Goal: Information Seeking & Learning: Learn about a topic

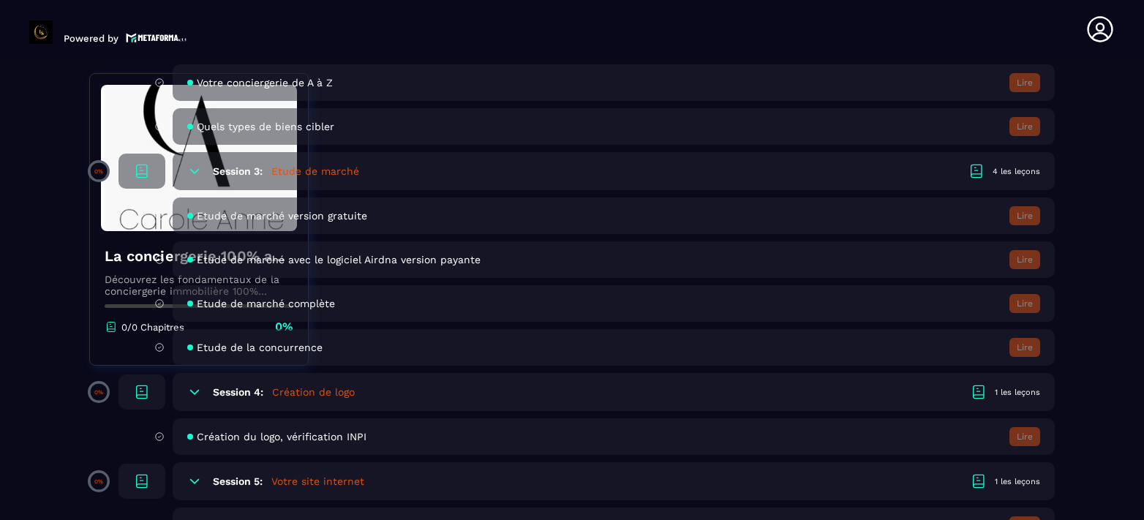
scroll to position [1092, 0]
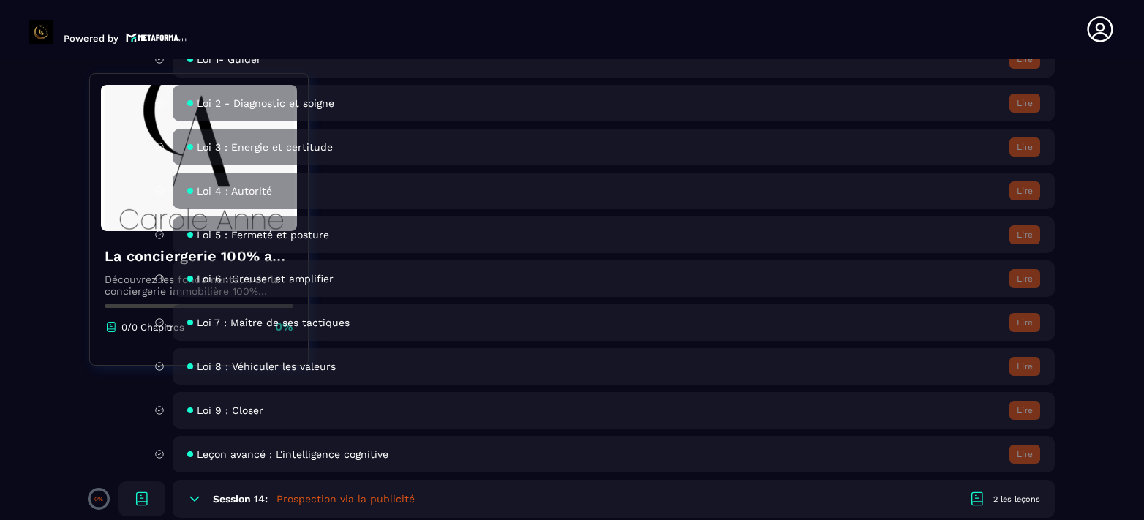
click at [935, 310] on div "Loi 7 : Maître de ses tactiques Lire" at bounding box center [614, 322] width 882 height 37
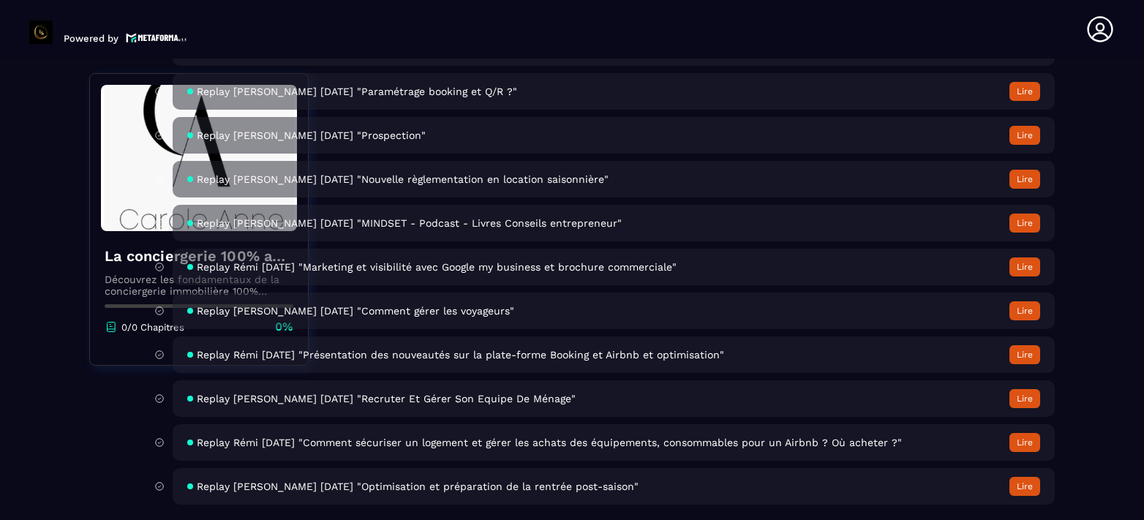
scroll to position [6427, 0]
click at [1026, 471] on div "Replay [PERSON_NAME] [DATE] "Optimisation et préparation de la rentrée post-sai…" at bounding box center [614, 485] width 882 height 37
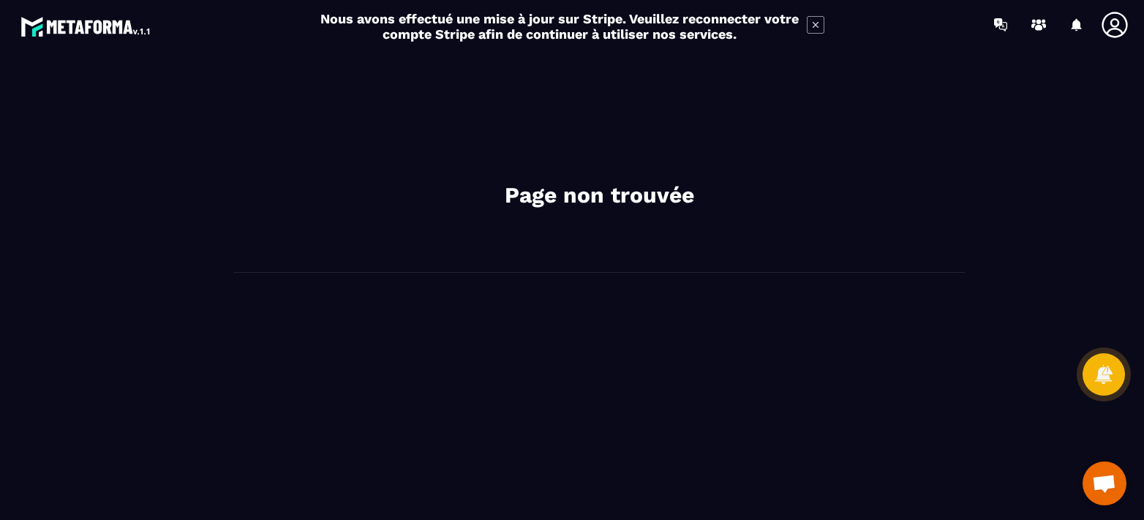
click at [811, 21] on icon at bounding box center [815, 25] width 18 height 18
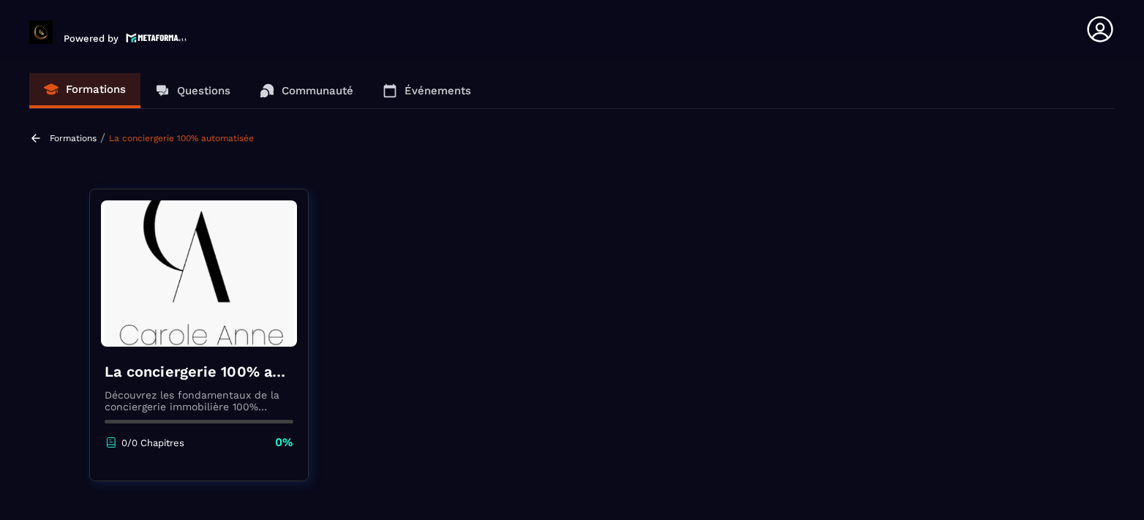
scroll to position [419, 0]
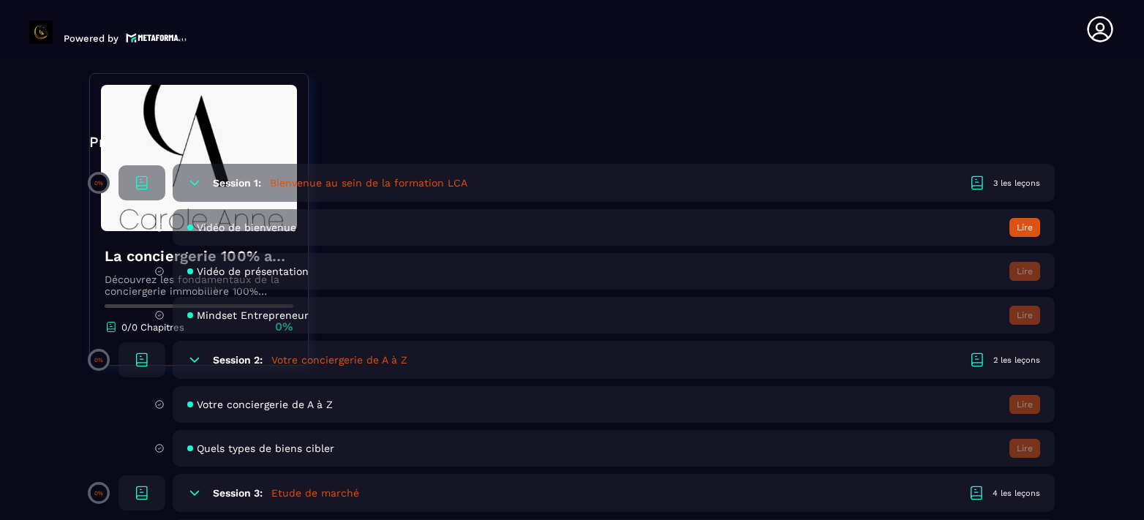
click at [1027, 228] on button "Lire" at bounding box center [1024, 227] width 31 height 19
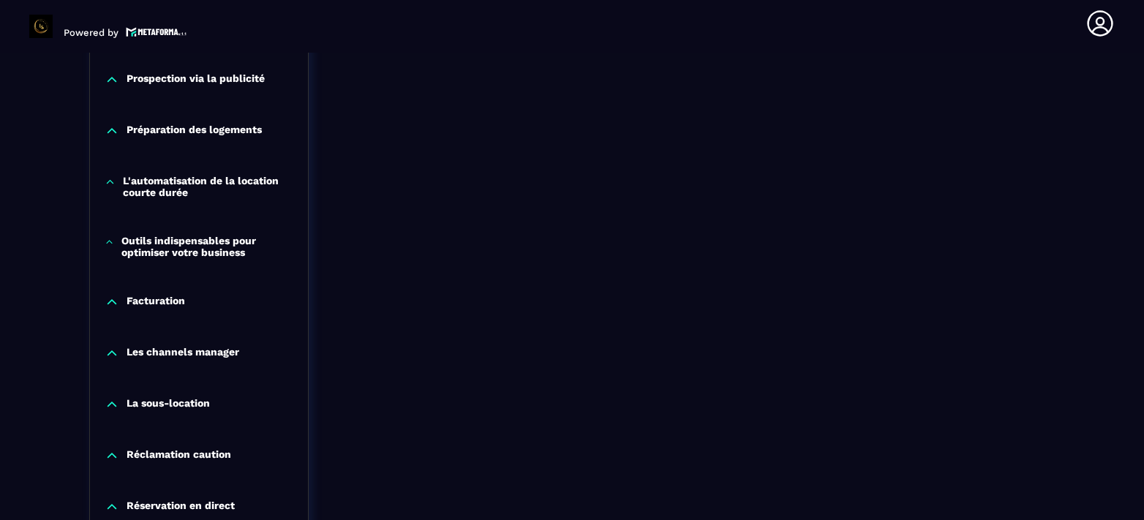
scroll to position [1554, 0]
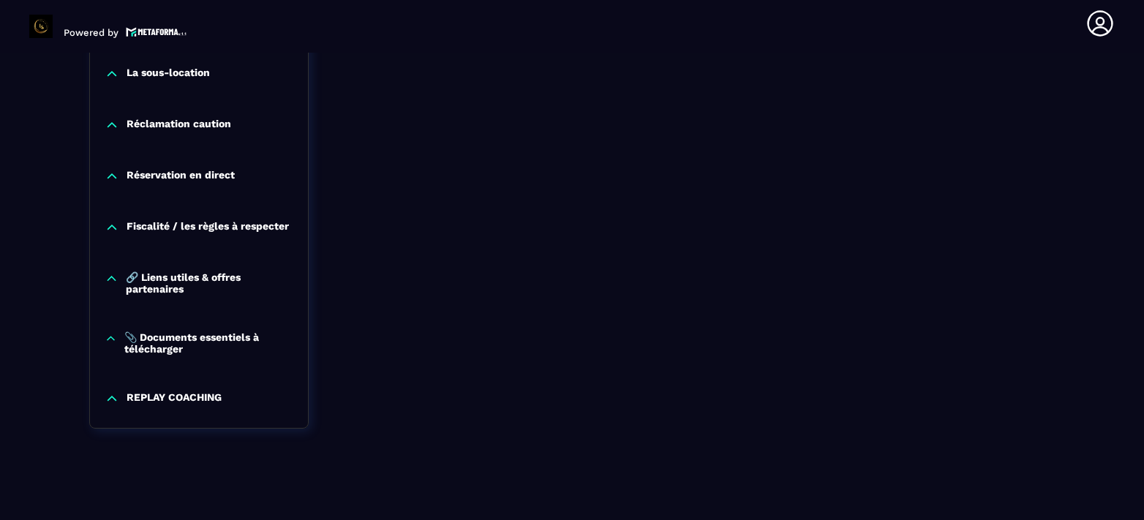
click at [172, 271] on p "🔗 Liens utiles & offres partenaires" at bounding box center [209, 282] width 167 height 23
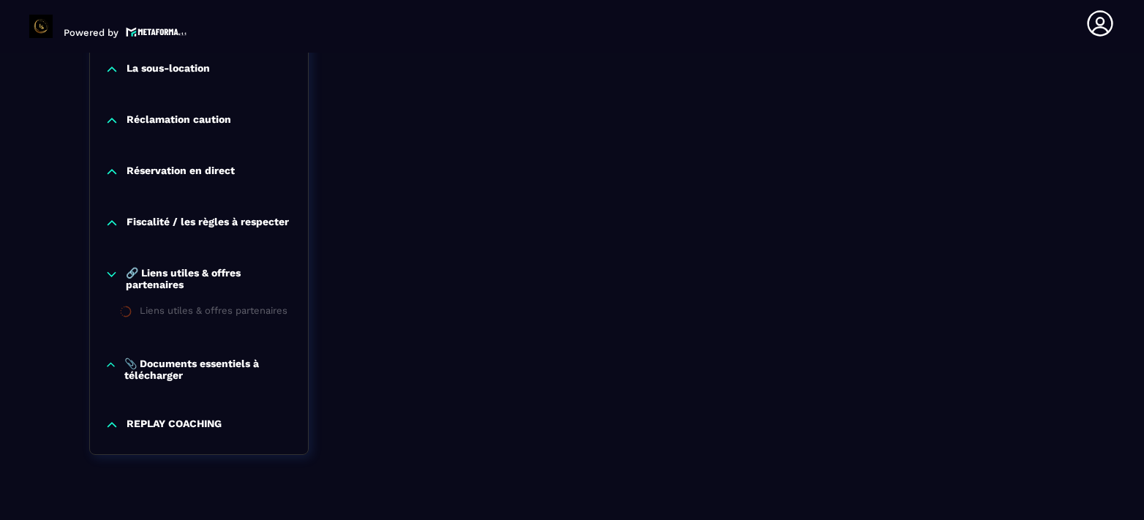
click at [169, 371] on p "📎 Documents essentiels à télécharger" at bounding box center [208, 369] width 169 height 23
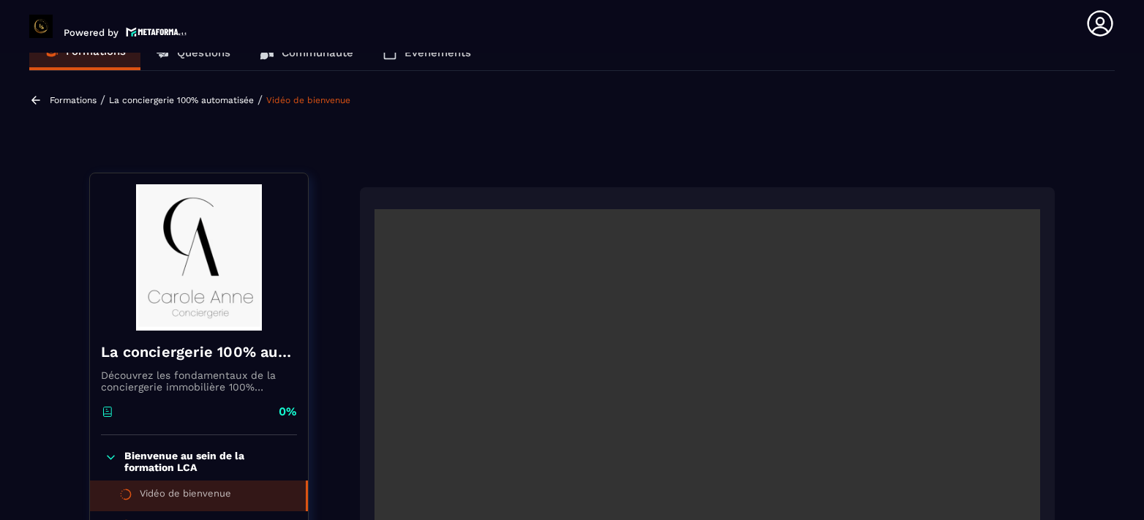
scroll to position [83, 0]
